Goal: Task Accomplishment & Management: Complete application form

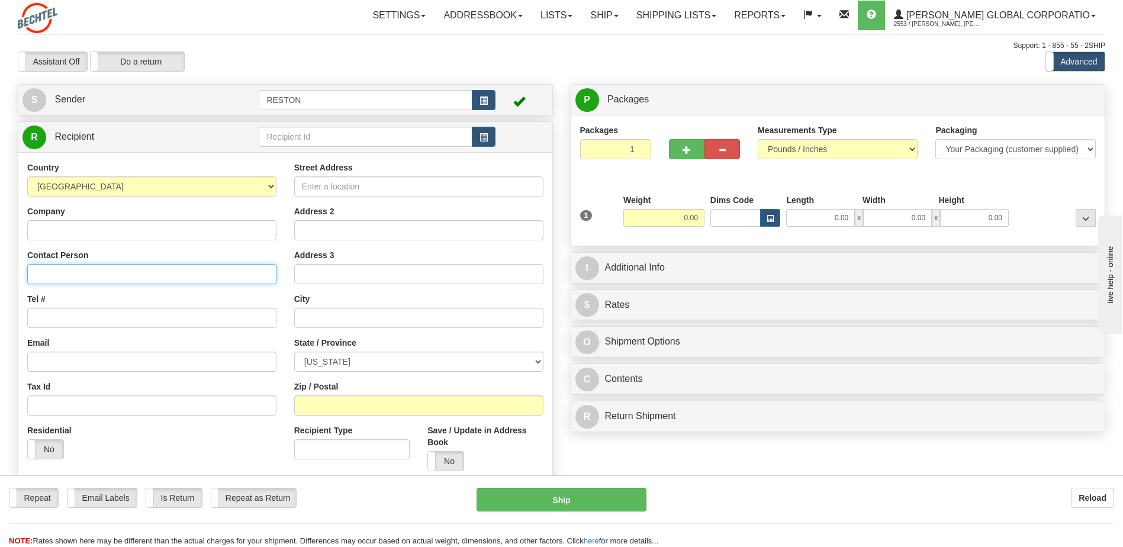
click at [95, 281] on input "Contact Person" at bounding box center [151, 274] width 249 height 20
type input "[PERSON_NAME]"
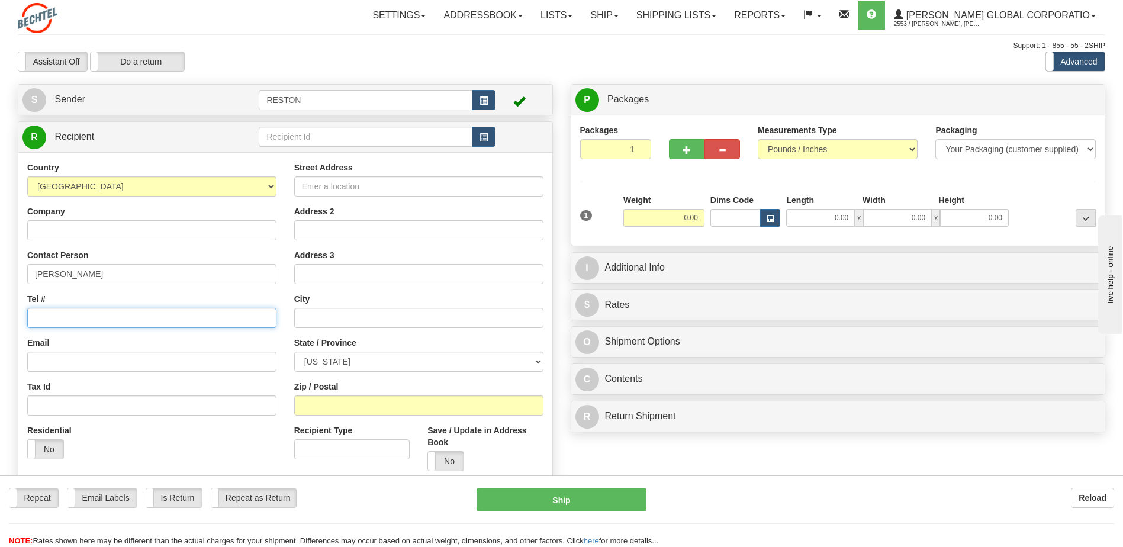
click at [94, 316] on input "Tel #" at bounding box center [151, 318] width 249 height 20
type input "8153703095"
click at [79, 360] on input "Email" at bounding box center [151, 362] width 249 height 20
click at [126, 366] on input "Email" at bounding box center [151, 362] width 249 height 20
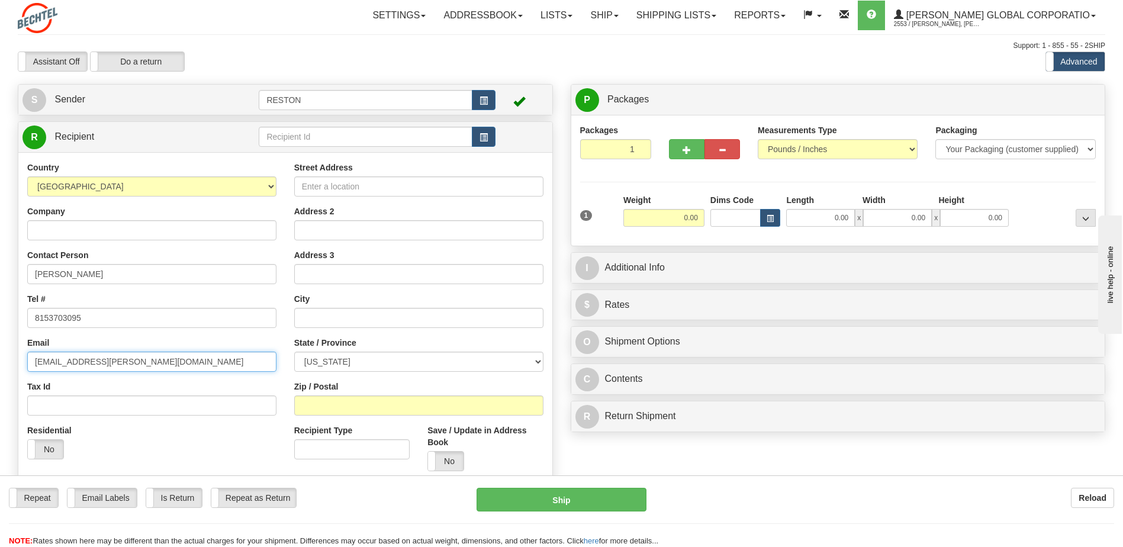
type input "[EMAIL_ADDRESS][PERSON_NAME][DOMAIN_NAME]"
click at [340, 186] on input "Street Address" at bounding box center [418, 186] width 249 height 20
click at [349, 188] on input "Street Address" at bounding box center [418, 186] width 249 height 20
type input "[STREET_ADDRESS]"
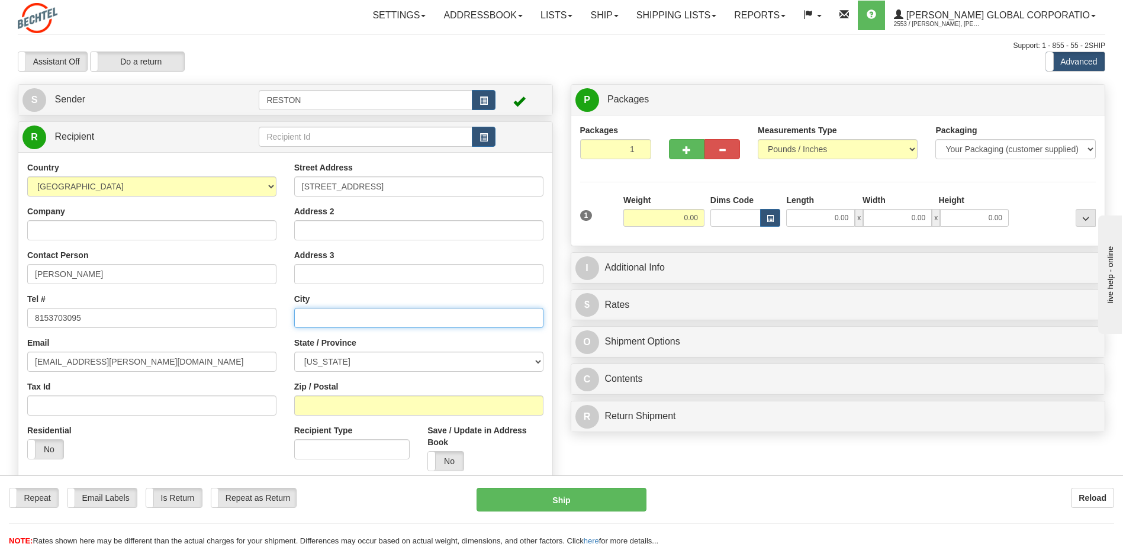
click at [352, 317] on input "text" at bounding box center [418, 318] width 249 height 20
type input "Wildwood"
click at [342, 362] on select "[US_STATE] [US_STATE] [US_STATE] [US_STATE] Armed Forces America Armed Forces E…" at bounding box center [418, 362] width 249 height 20
select select "FL"
click at [294, 352] on select "[US_STATE] [US_STATE] [US_STATE] [US_STATE] Armed Forces America Armed Forces E…" at bounding box center [418, 362] width 249 height 20
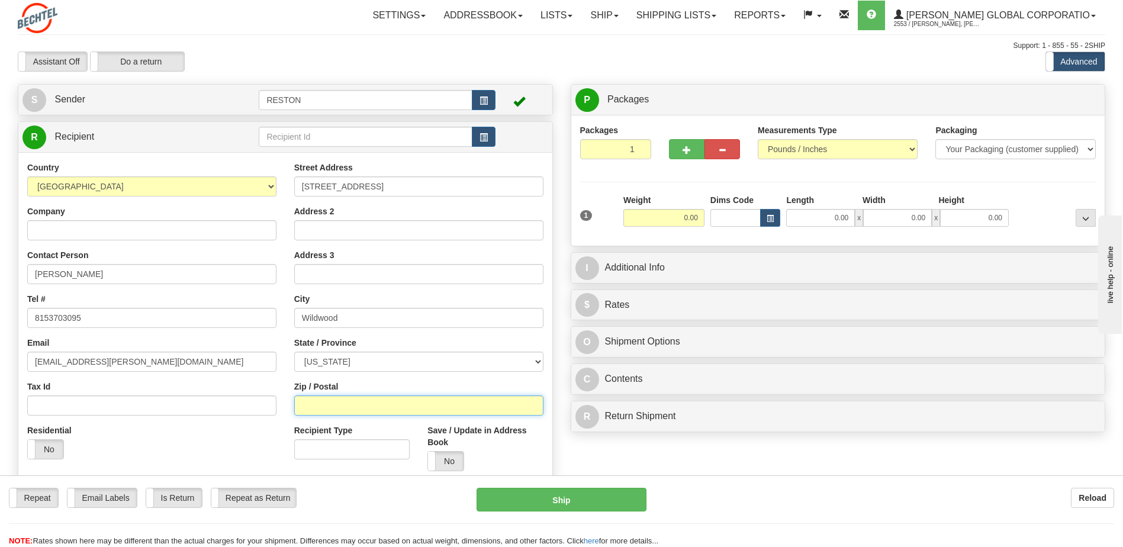
click at [377, 403] on input "Zip / Postal" at bounding box center [418, 405] width 249 height 20
type input "34785"
click at [195, 448] on div "Residential Yes No" at bounding box center [151, 446] width 267 height 44
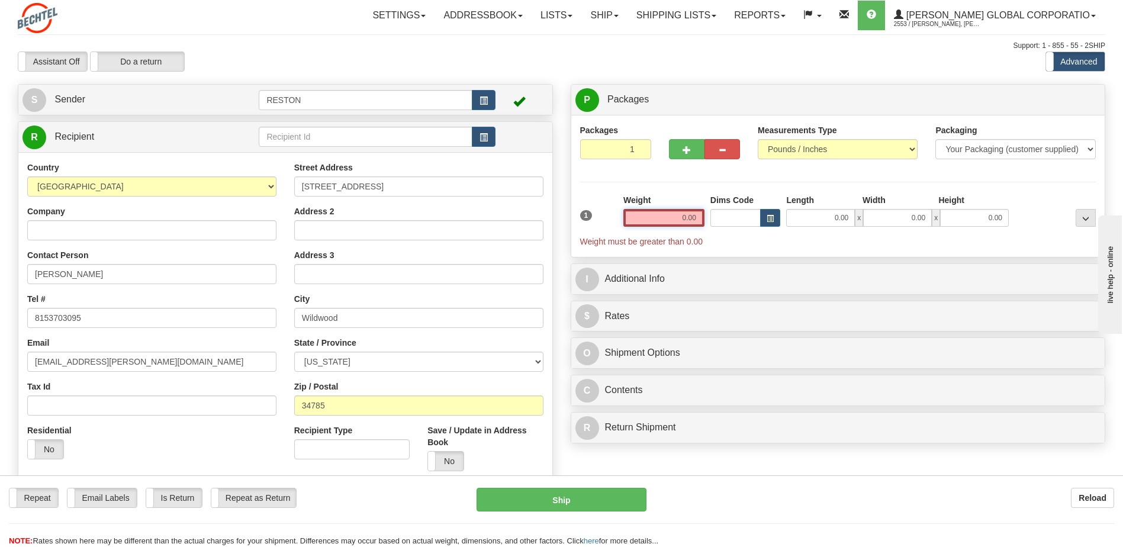
click at [659, 224] on input "0.00" at bounding box center [663, 218] width 81 height 18
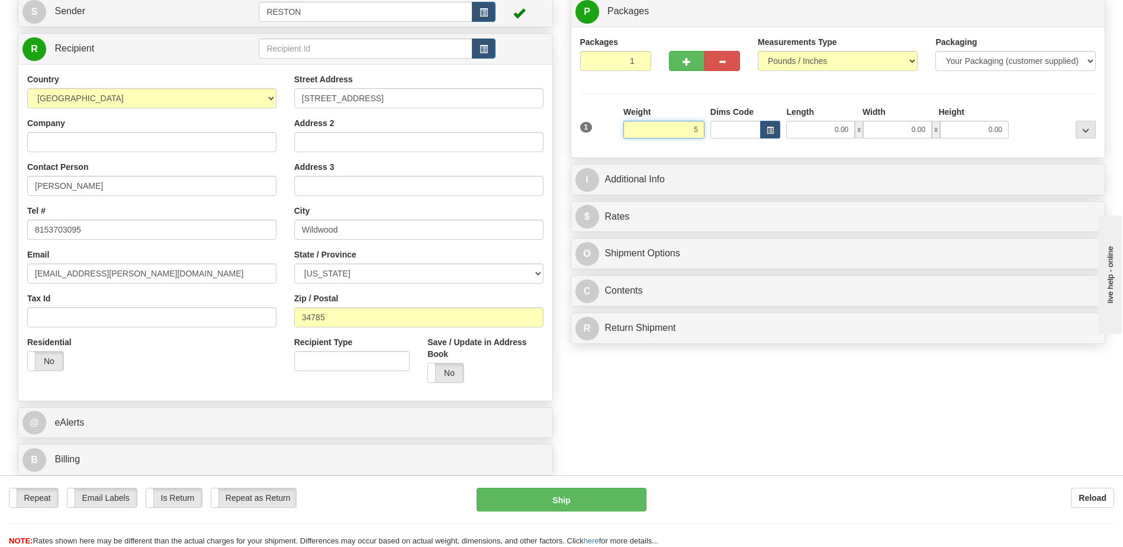
scroll to position [59, 0]
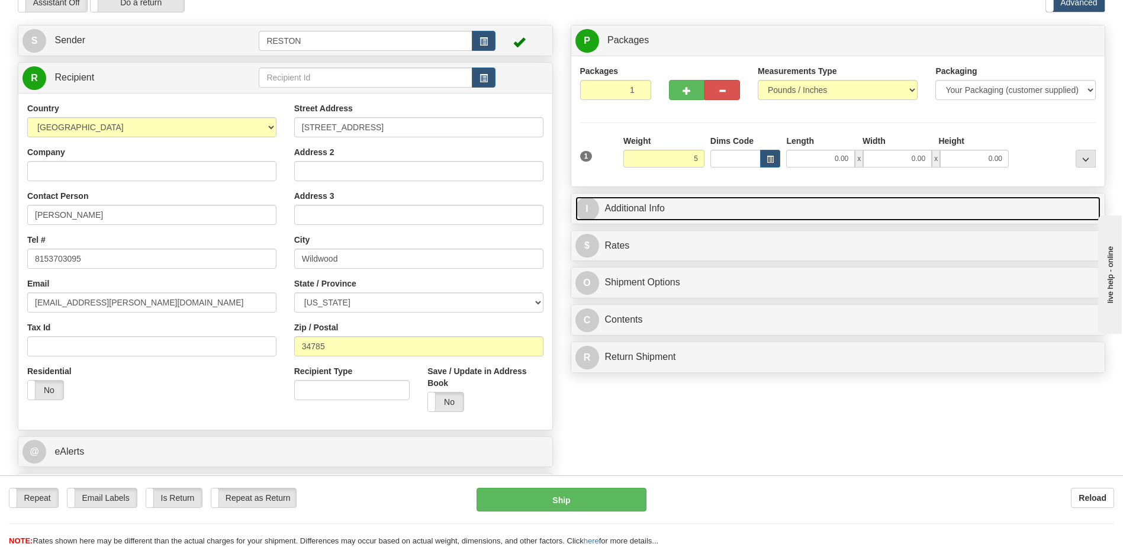
type input "5.00"
click at [691, 206] on link "I Additional Info" at bounding box center [838, 209] width 526 height 24
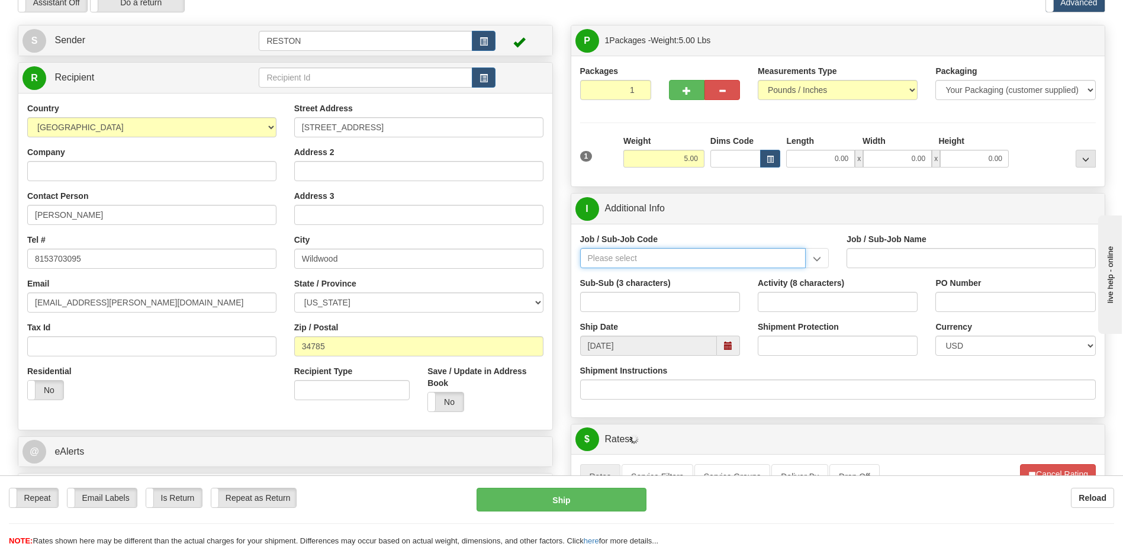
click at [695, 253] on input "Job / Sub-Job Code" at bounding box center [693, 258] width 226 height 20
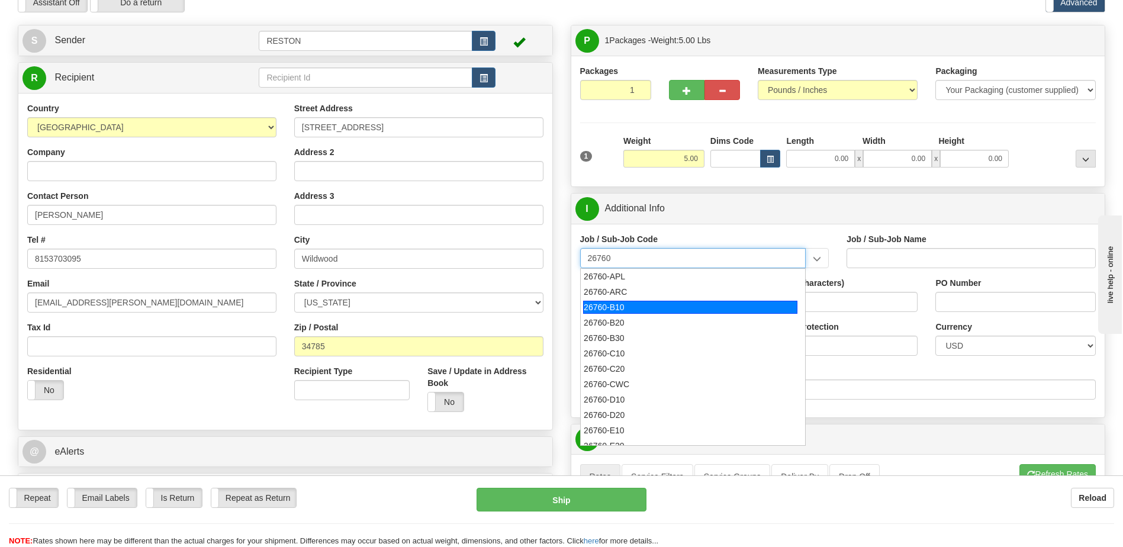
click at [613, 311] on div "26760-B10" at bounding box center [690, 307] width 214 height 13
type input "26760-B10"
type input "POLAND AP1000 ENGINEERING DEVELOPMENT - HOME OFFI"
type input "26760-B10"
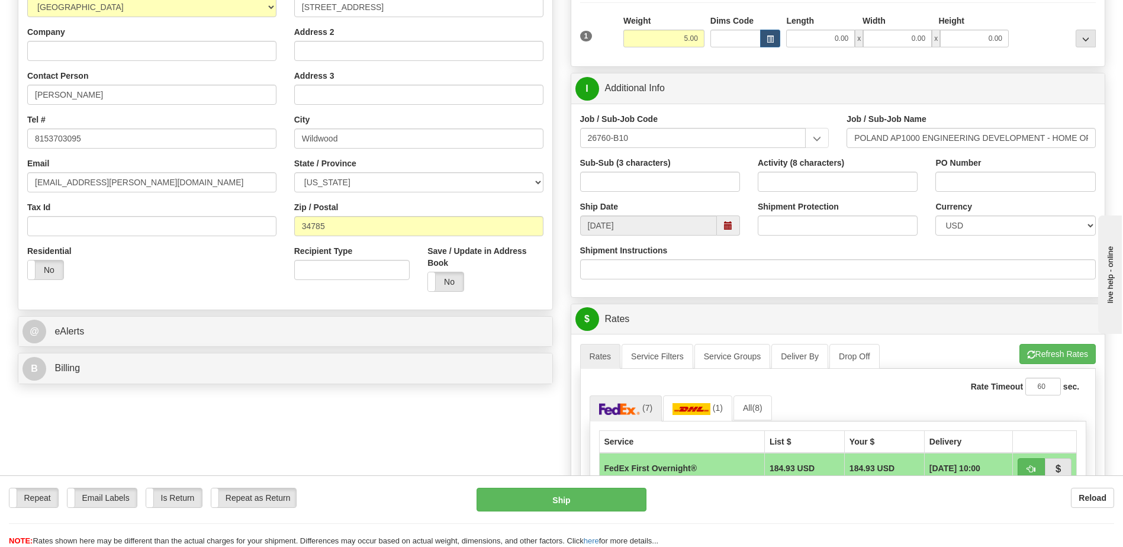
scroll to position [178, 0]
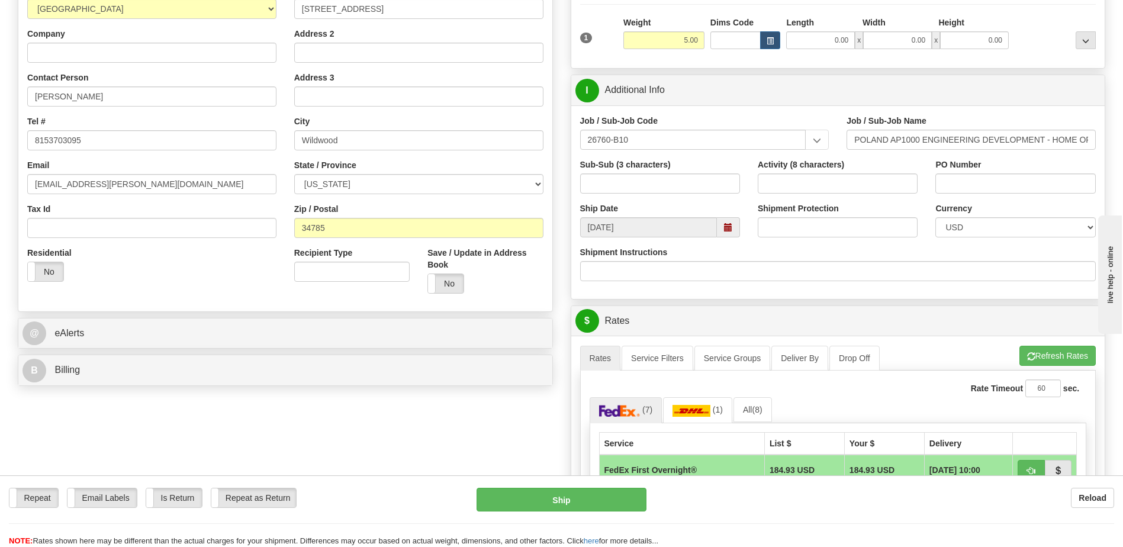
click at [812, 213] on label "Shipment Protection" at bounding box center [798, 208] width 81 height 12
click at [812, 217] on input "Shipment Protection" at bounding box center [838, 227] width 160 height 20
click at [818, 226] on input "Shipment Protection" at bounding box center [838, 227] width 160 height 20
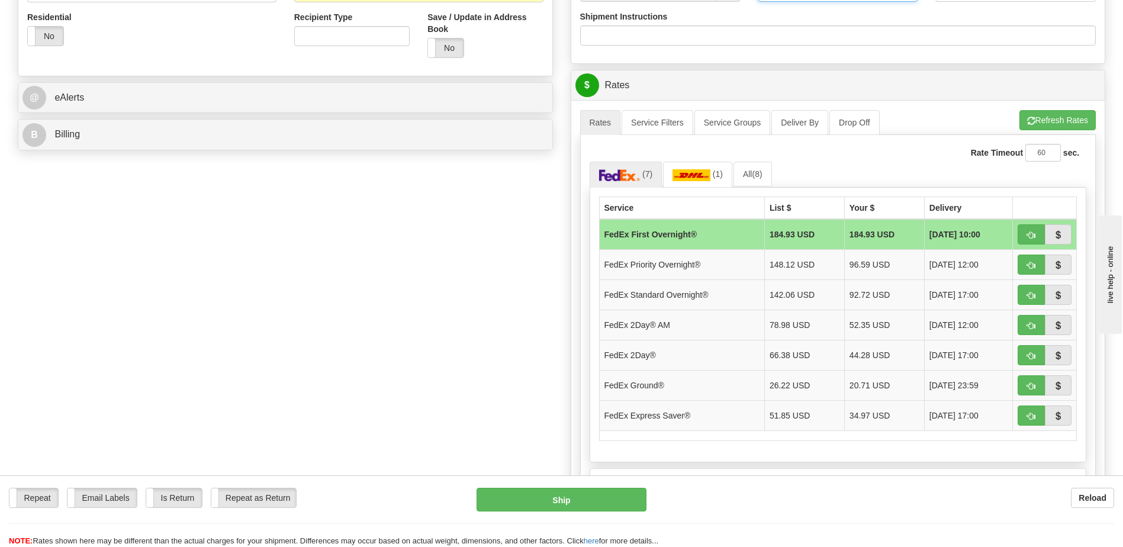
scroll to position [414, 0]
type input "800"
click at [1022, 265] on button "button" at bounding box center [1031, 263] width 27 height 20
type input "01"
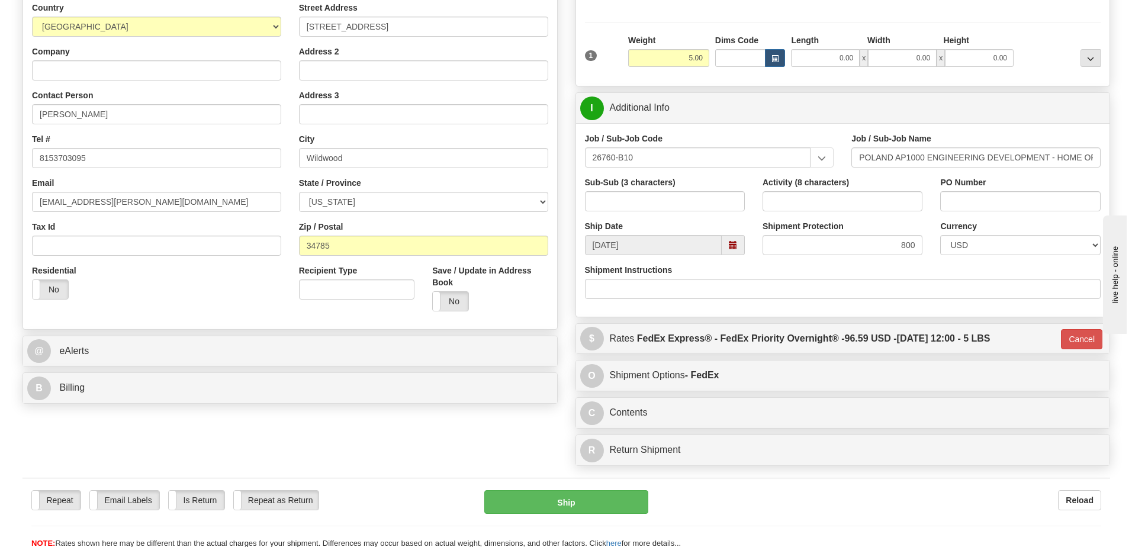
scroll to position [159, 0]
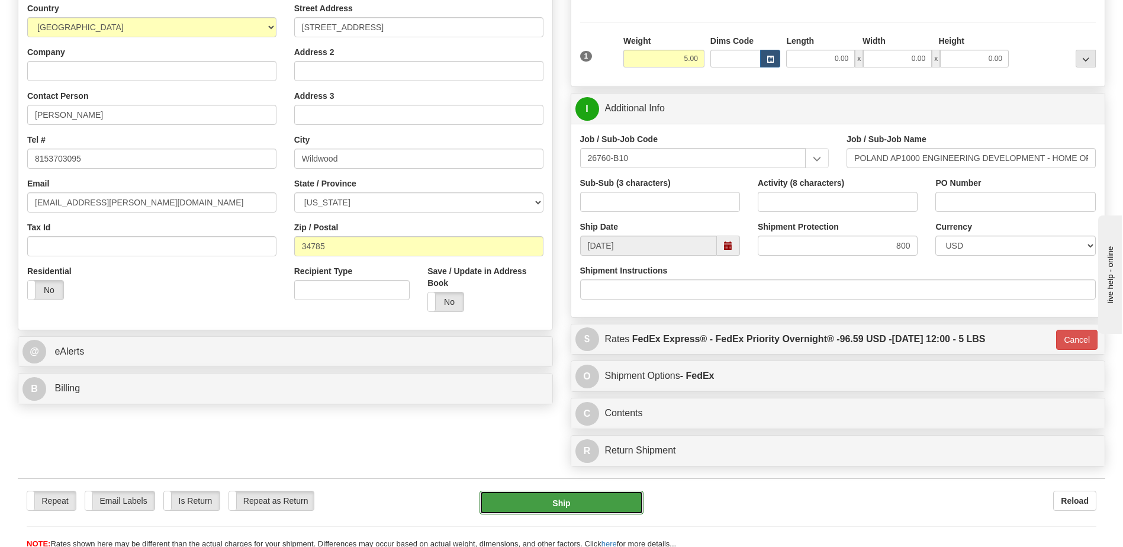
click at [597, 506] on button "Ship" at bounding box center [561, 503] width 163 height 24
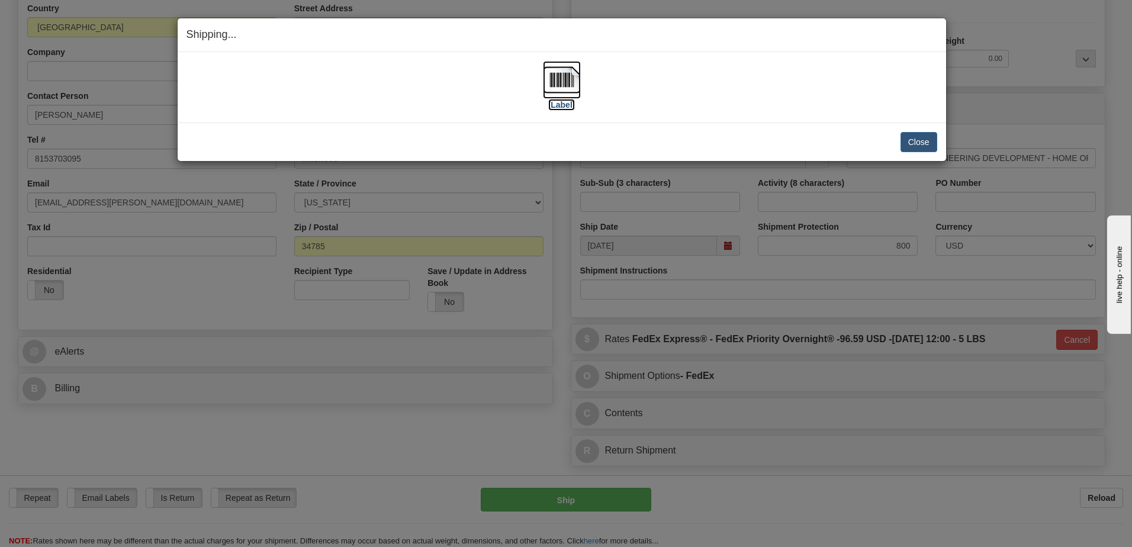
click at [565, 100] on label "[Label]" at bounding box center [561, 105] width 27 height 12
